Goal: Task Accomplishment & Management: Use online tool/utility

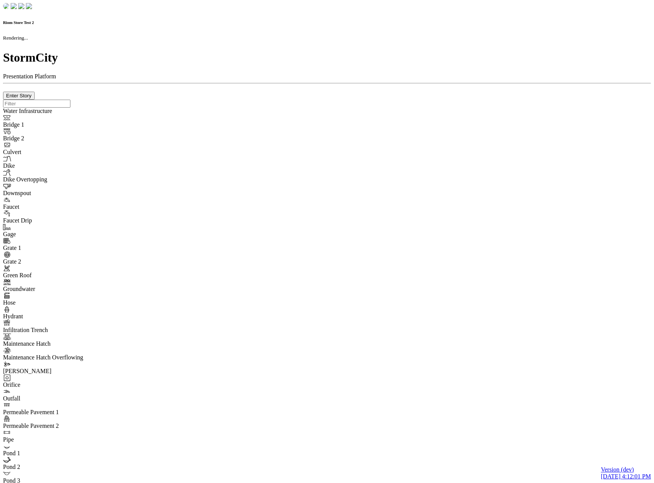
checkbox input "true"
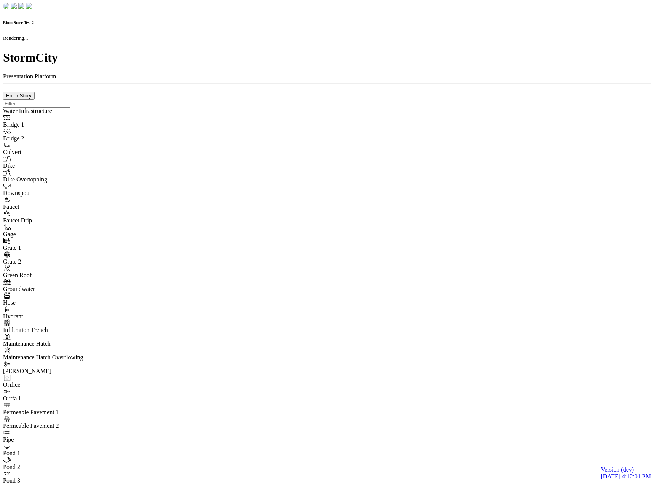
type input "0m"
type textarea "Depth = 0"
checkbox input "true"
select select "CIRCLE"
type input "7"
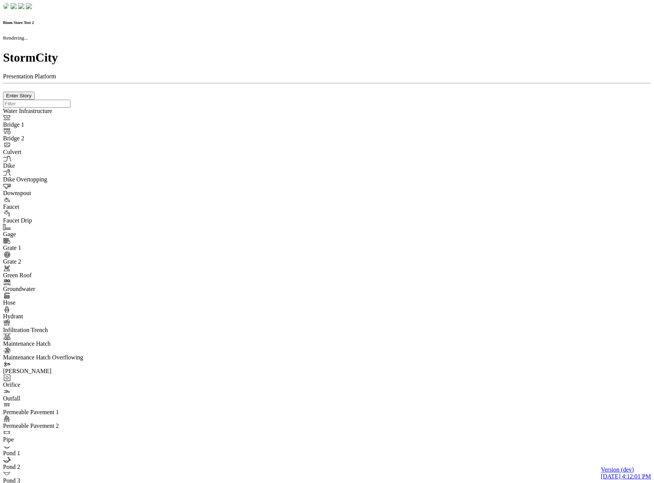
checkbox input "true"
type input "0"
select select "None"
type textarea "<i class="far fa-building"></i>"
type input "7"
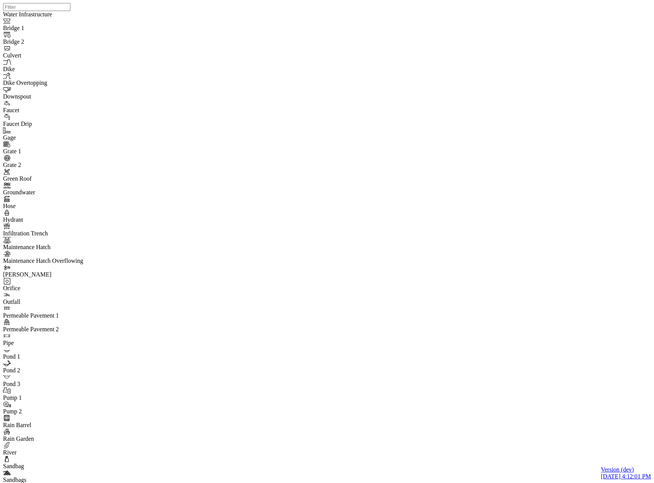
drag, startPoint x: 139, startPoint y: 111, endPoint x: 36, endPoint y: 162, distance: 114.9
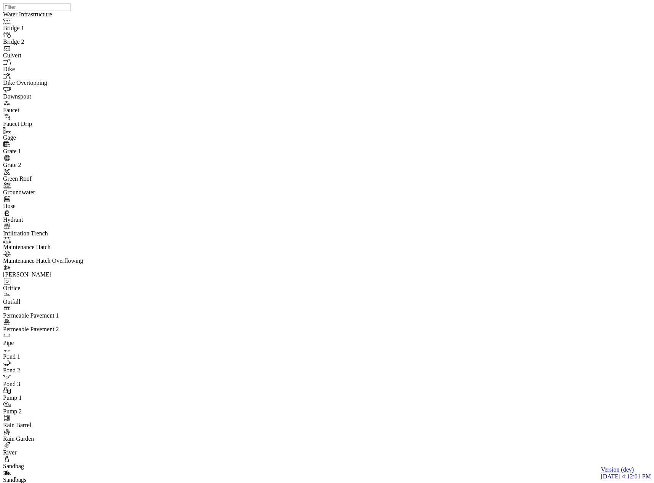
checkbox input "true"
click at [334, 160] on div "JC JC" at bounding box center [330, 232] width 654 height 464
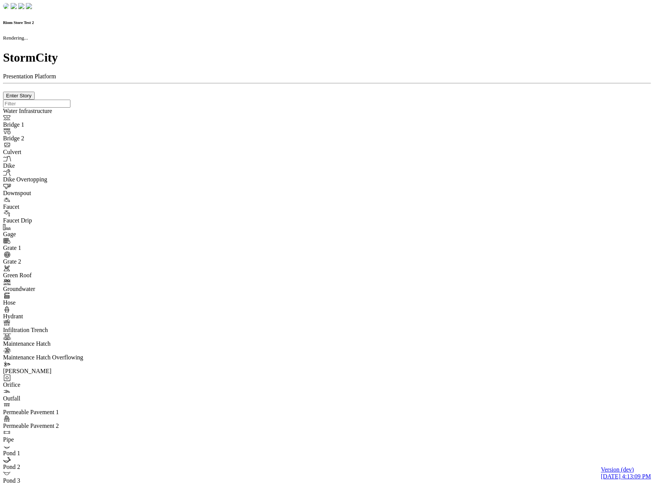
checkbox input "true"
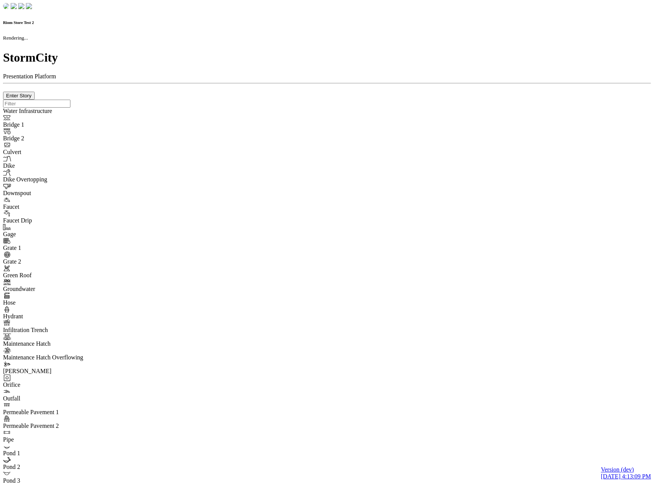
type input "0m"
type textarea "Depth = 0"
checkbox input "true"
select select "CIRCLE"
type input "7"
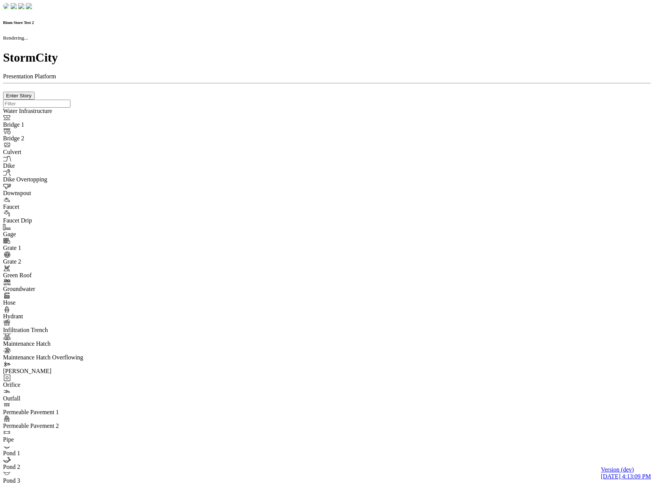
checkbox input "true"
type input "0"
type textarea "<i class="far fa-building"></i>"
select select "None"
type input "7"
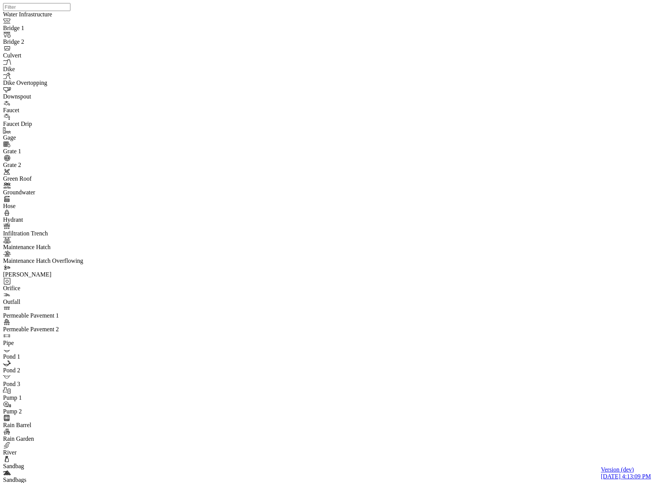
drag, startPoint x: 135, startPoint y: 109, endPoint x: 109, endPoint y: 131, distance: 34.1
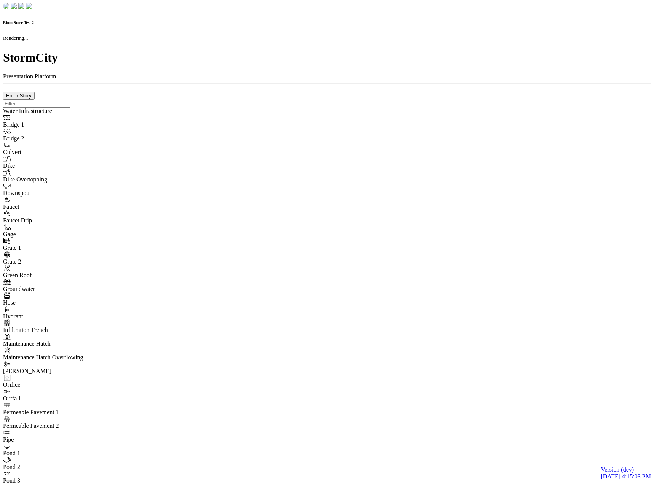
checkbox input "true"
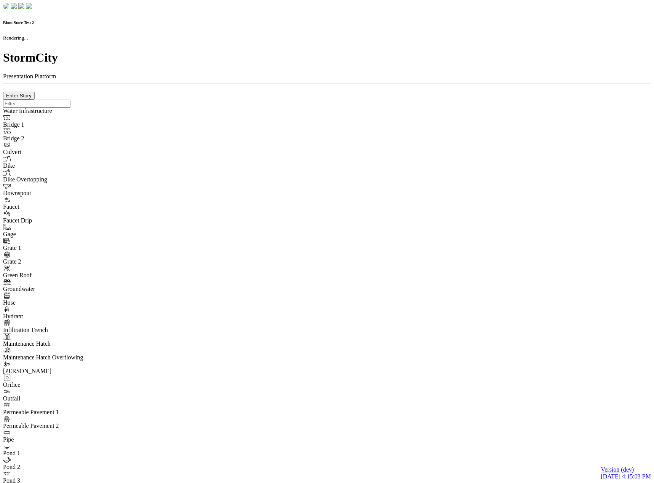
type input "0m"
type textarea "Depth = 0"
checkbox input "true"
select select "CIRCLE"
type input "7"
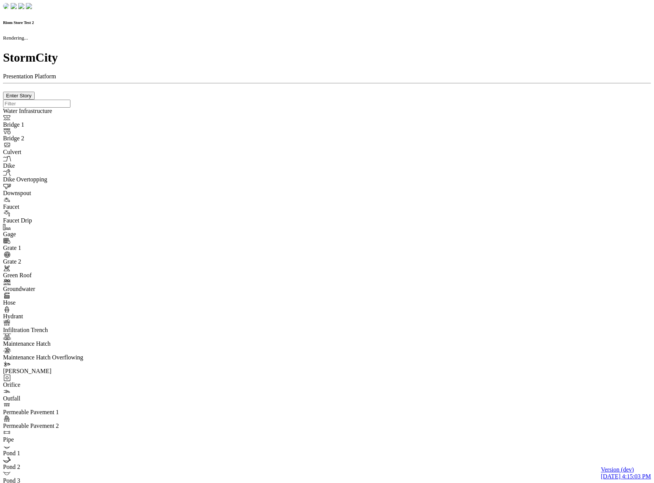
checkbox input "true"
type input "0"
type textarea "<i class="far fa-building"></i>"
type input "7"
select select "None"
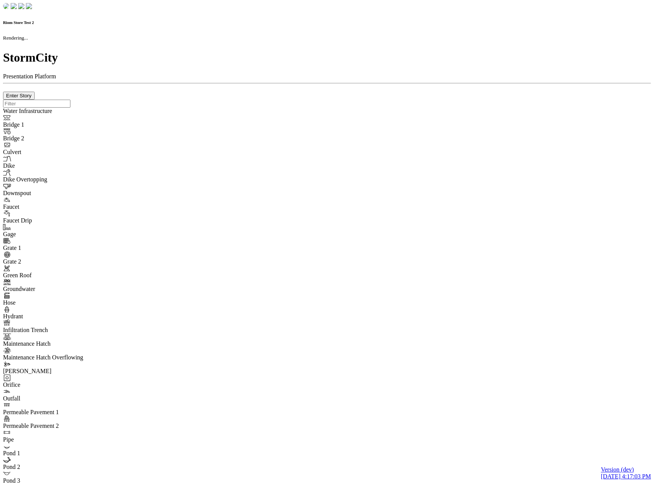
checkbox input "true"
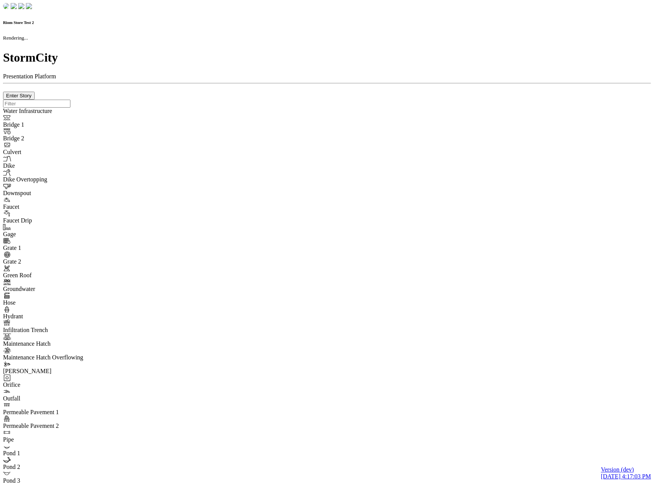
type input "0m"
type textarea "Depth = 0"
checkbox input "true"
select select "CIRCLE"
type input "7"
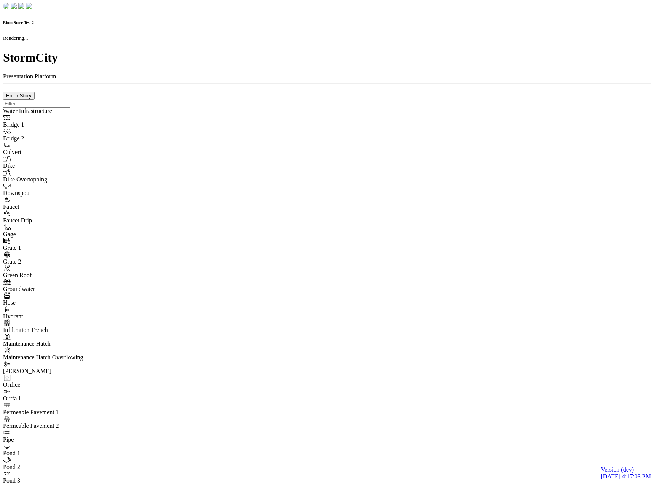
checkbox input "true"
type input "0"
type textarea "<i class="far fa-building"></i>"
type input "7"
select select "None"
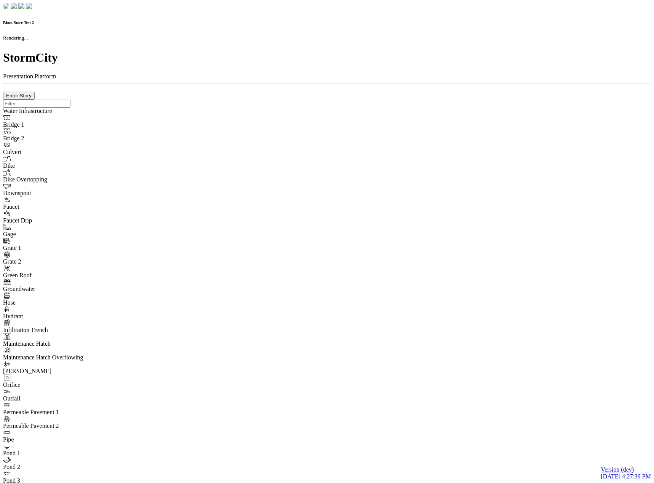
checkbox input "true"
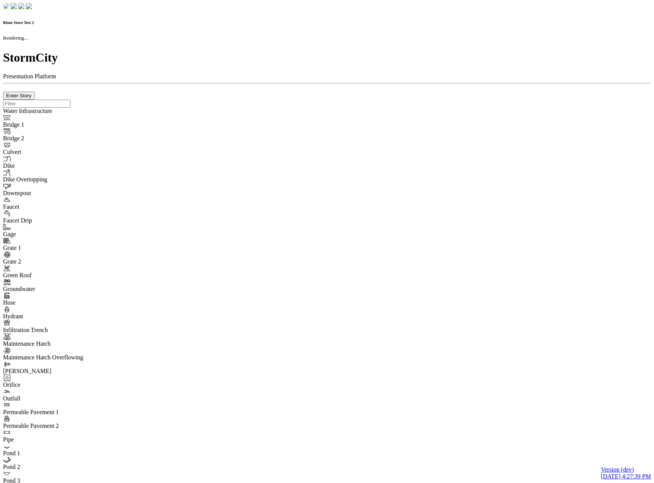
type input "0m"
type textarea "Depth = 0"
checkbox input "true"
select select "CIRCLE"
type input "7"
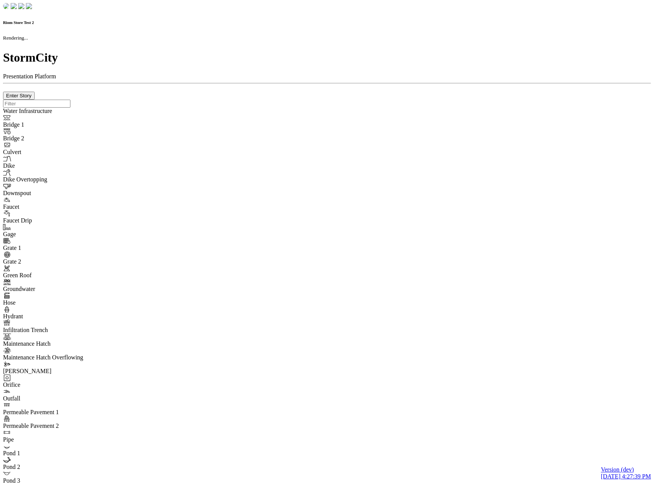
checkbox input "true"
type input "0"
type textarea "<i class="far fa-building"></i>"
type input "7"
select select "None"
